Goal: Navigation & Orientation: Find specific page/section

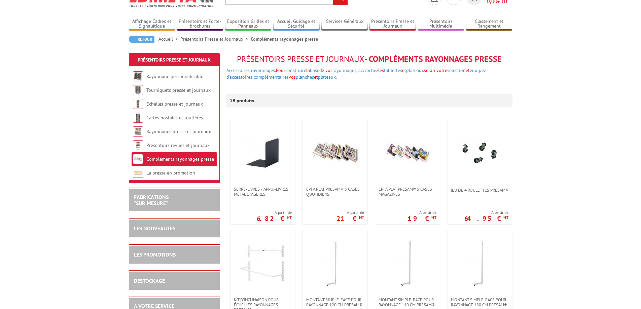
scroll to position [101, 0]
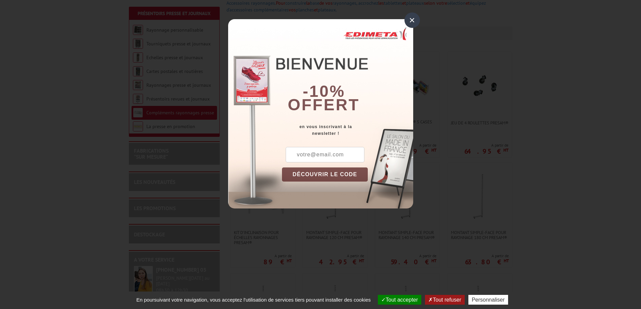
click at [413, 23] on div "×" at bounding box center [411, 19] width 15 height 15
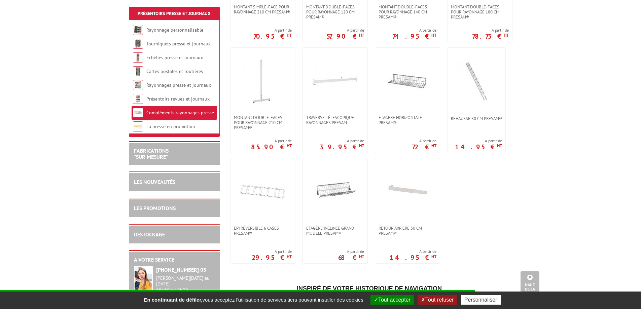
scroll to position [606, 0]
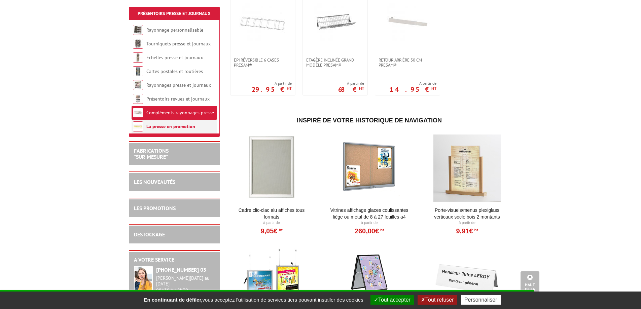
click at [181, 125] on link "La presse en promotion" at bounding box center [170, 126] width 49 height 6
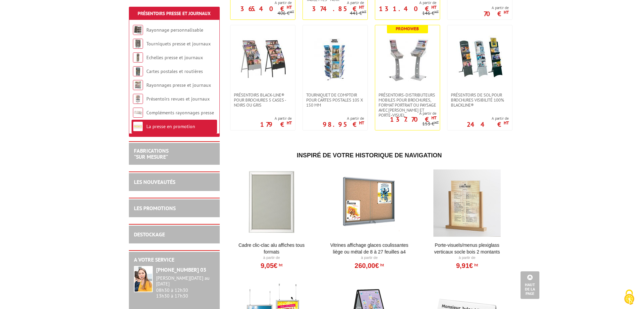
scroll to position [740, 0]
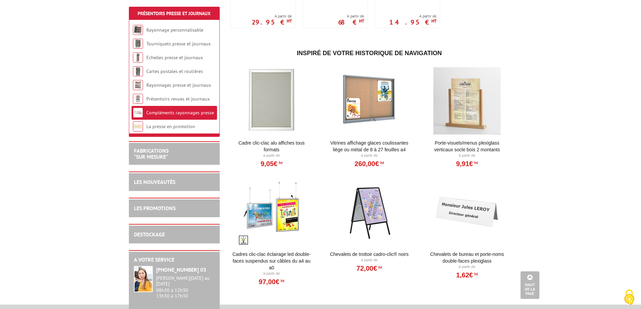
scroll to position [740, 0]
